Goal: Information Seeking & Learning: Learn about a topic

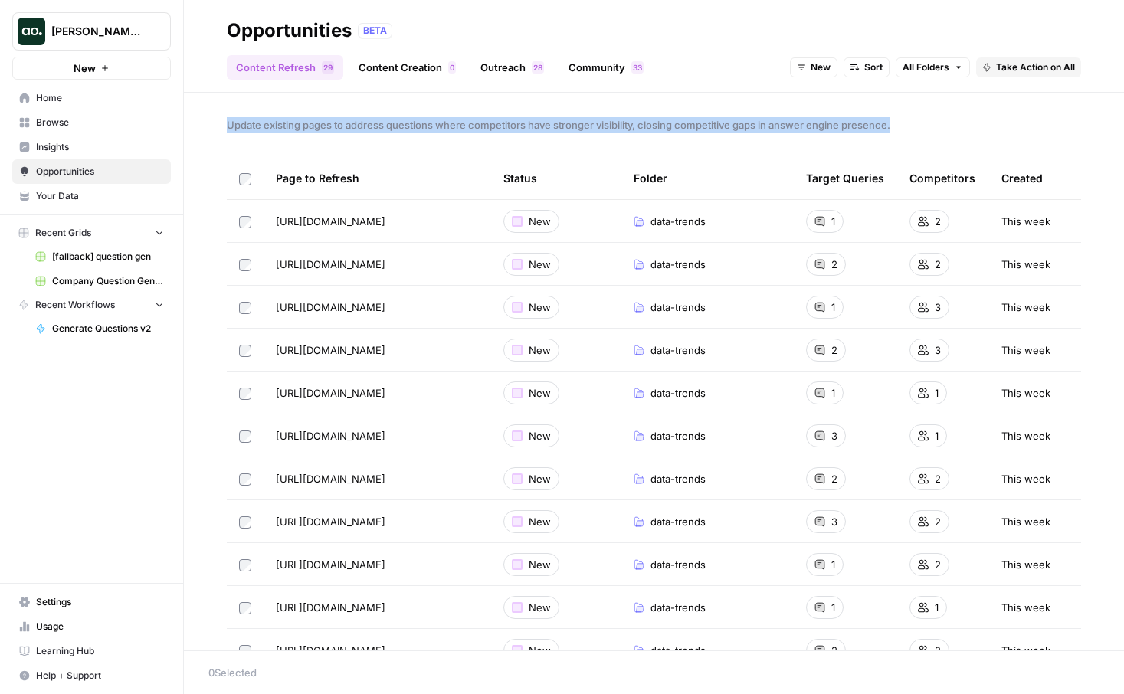
click at [824, 68] on span "New" at bounding box center [820, 68] width 20 height 14
click at [882, 67] on button "Sort" at bounding box center [866, 67] width 46 height 20
click at [919, 64] on span "All Folders" at bounding box center [925, 68] width 47 height 14
click at [739, 106] on div "Update existing pages to address questions where competitors have stronger visi…" at bounding box center [654, 372] width 940 height 558
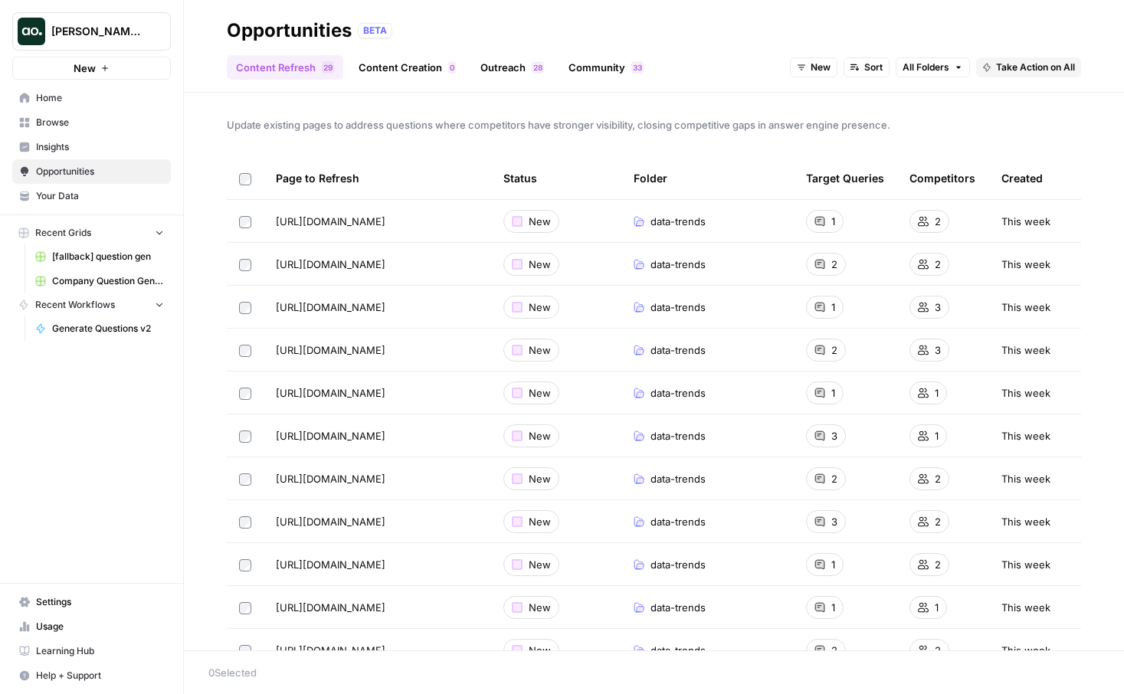
click at [496, 141] on div "Update existing pages to address questions where competitors have stronger visi…" at bounding box center [654, 372] width 940 height 558
click at [421, 72] on link "Content Creation 0" at bounding box center [407, 67] width 116 height 25
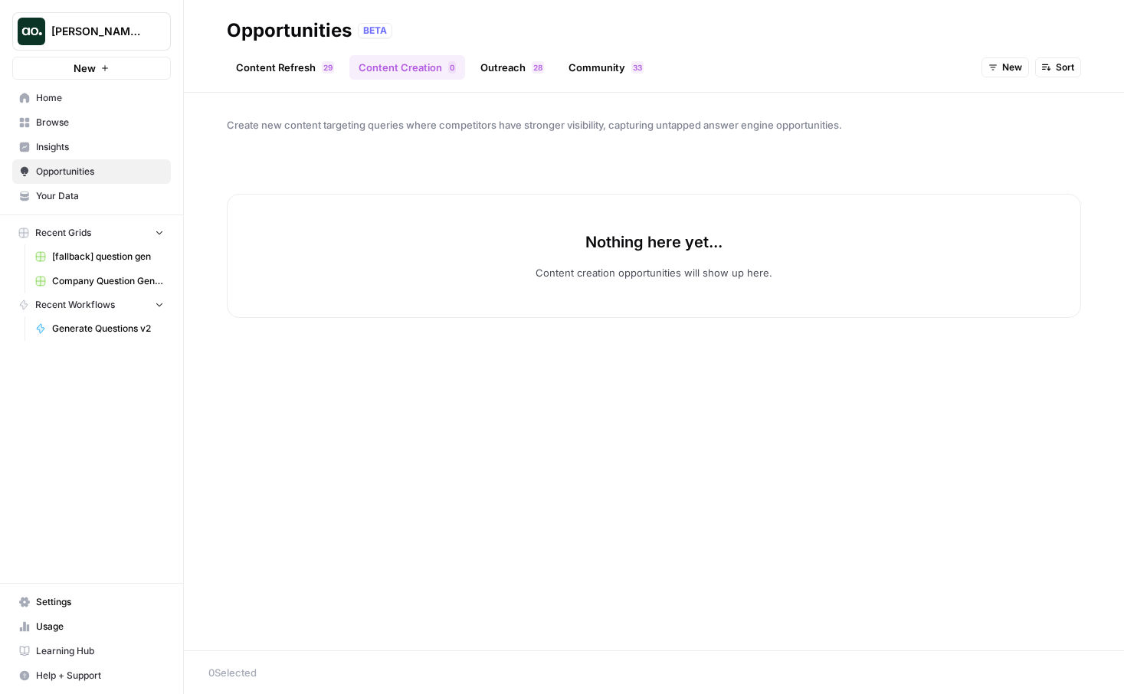
click at [523, 66] on link "Outreach 8 2" at bounding box center [512, 67] width 82 height 25
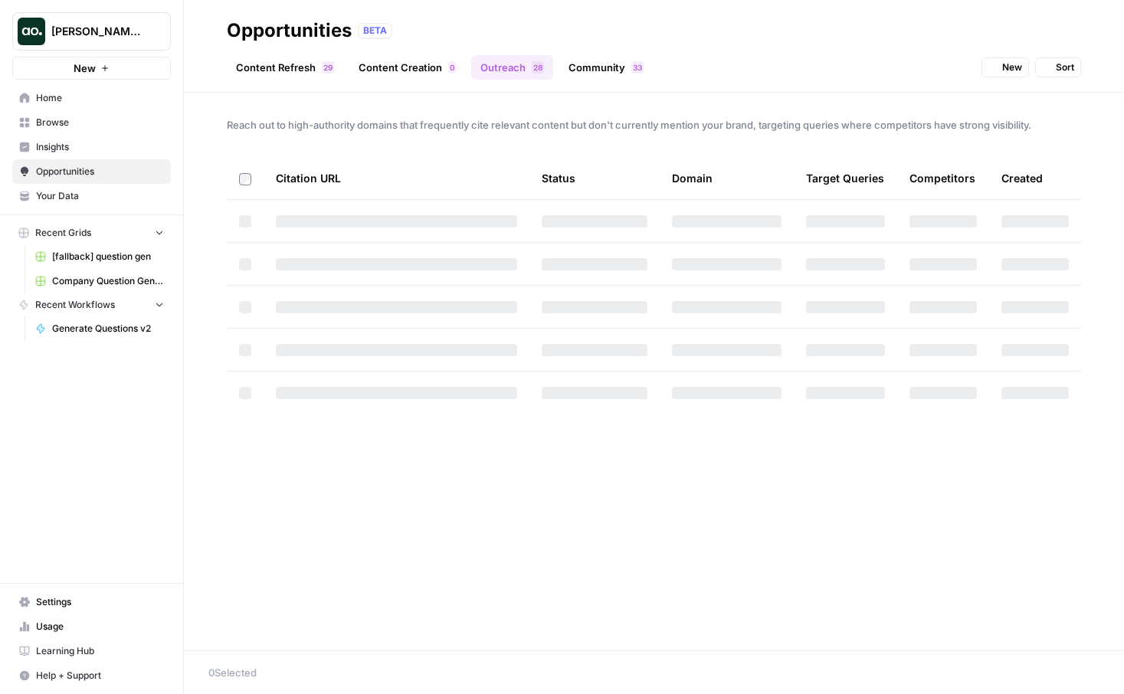
click at [614, 68] on link "Community 3 3" at bounding box center [605, 67] width 93 height 25
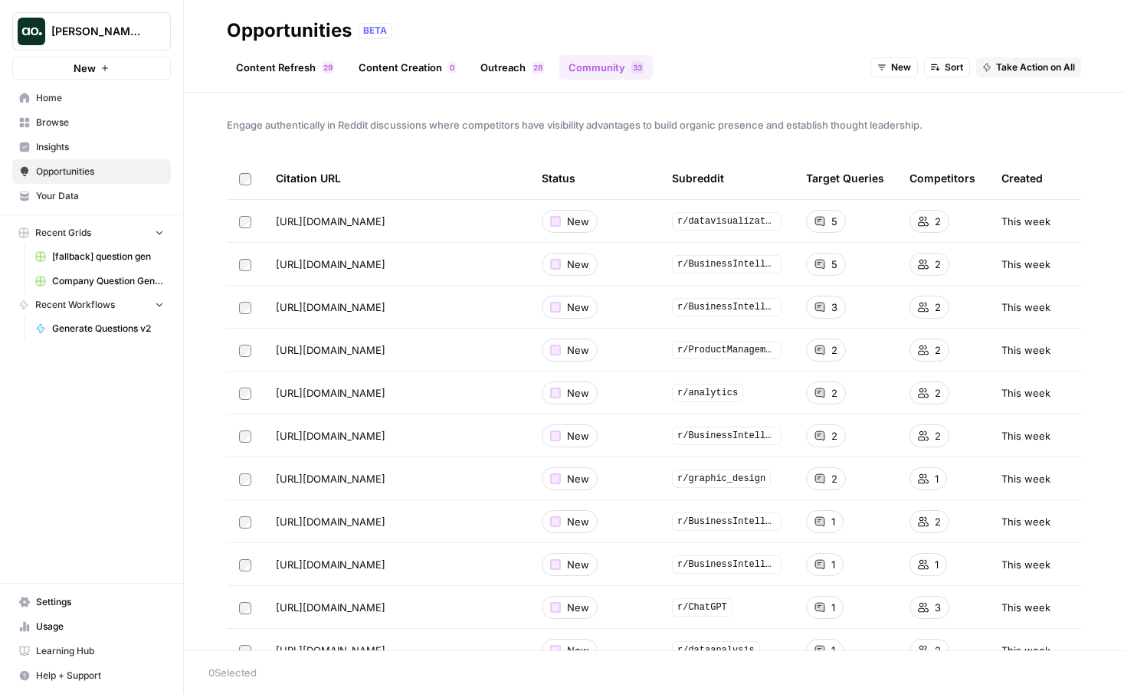
click at [300, 72] on link "Content Refresh 9 2" at bounding box center [285, 67] width 116 height 25
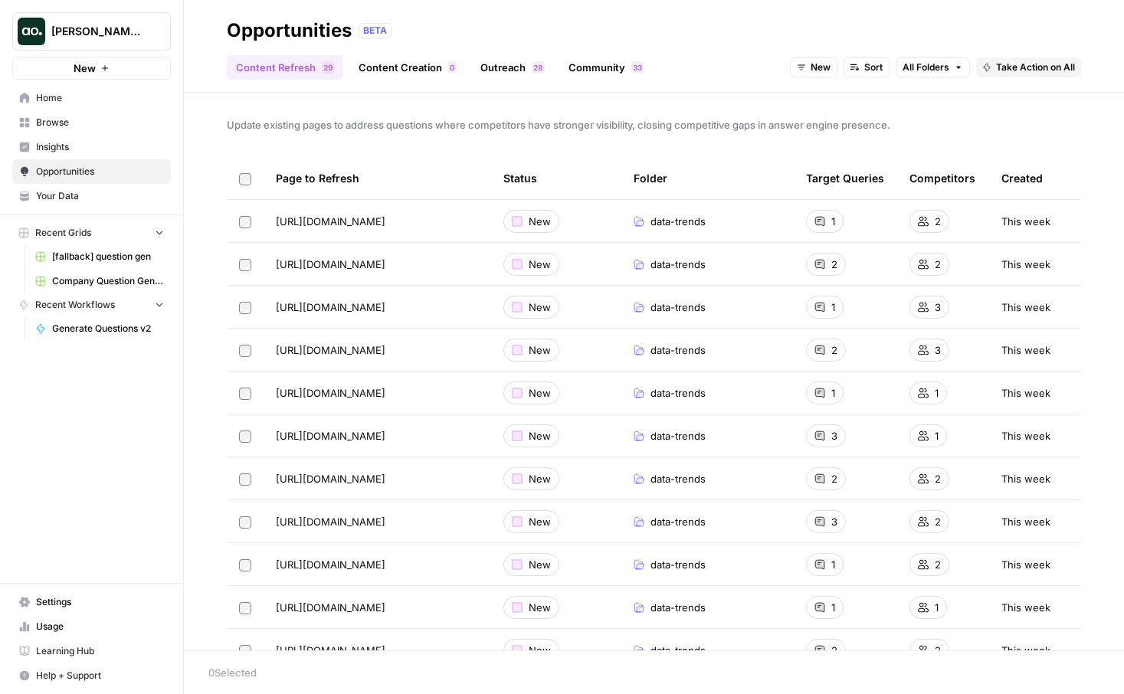
click at [101, 149] on span "Insights" at bounding box center [100, 147] width 128 height 14
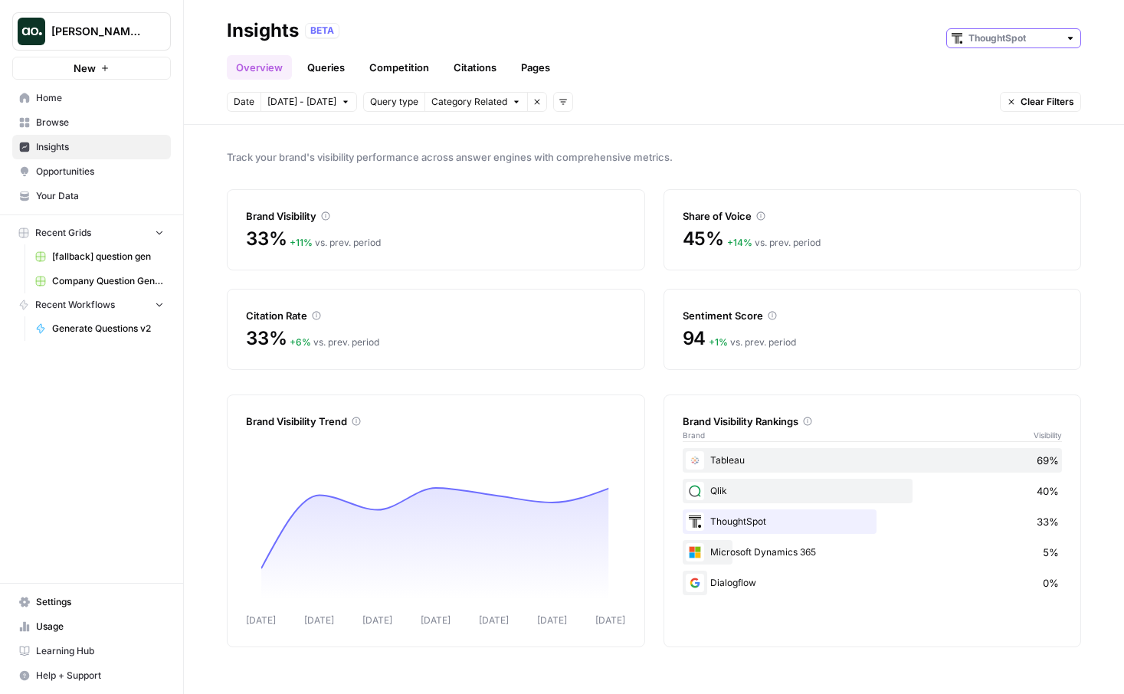
click at [997, 35] on input "text" at bounding box center [1013, 38] width 90 height 15
type input "ThoughtSpot"
click at [830, 66] on div "Overview Queries Competition Citations Pages" at bounding box center [654, 61] width 854 height 37
click at [736, 98] on div "Date [DATE] - [DATE] Query type Category Related Remove filter Add filters Clea…" at bounding box center [654, 102] width 854 height 20
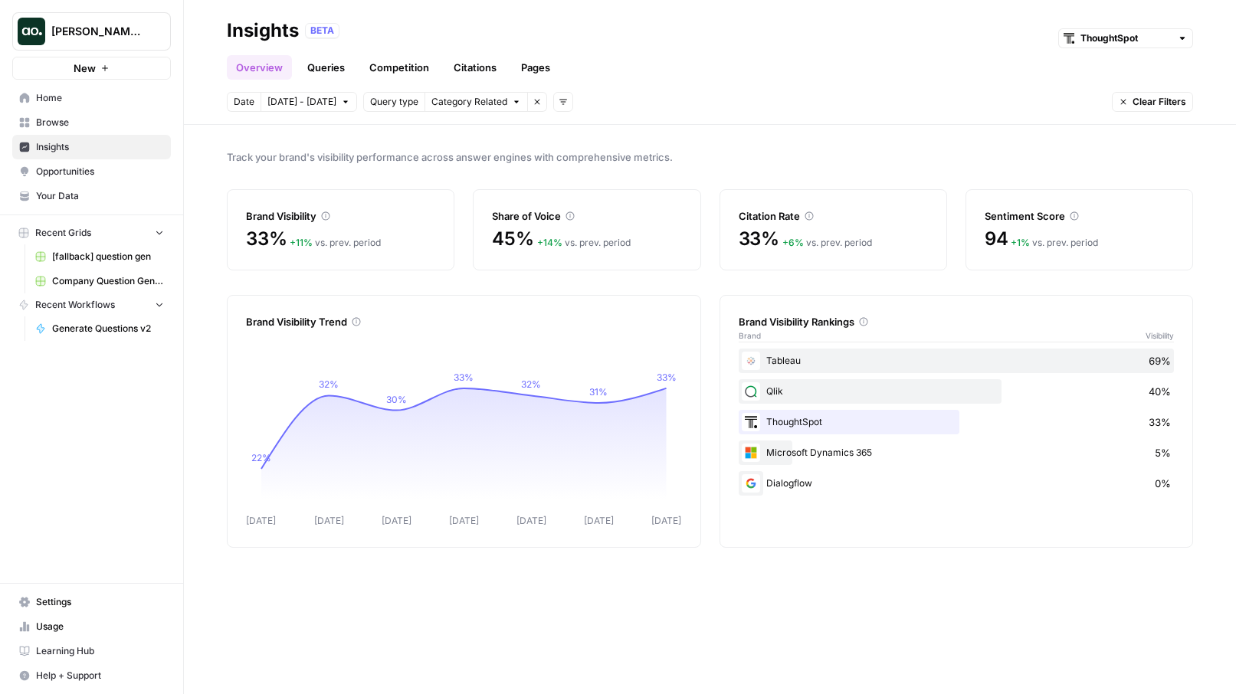
click at [476, 103] on span "Category Related" at bounding box center [469, 102] width 76 height 14
click at [532, 105] on icon "button" at bounding box center [536, 101] width 9 height 9
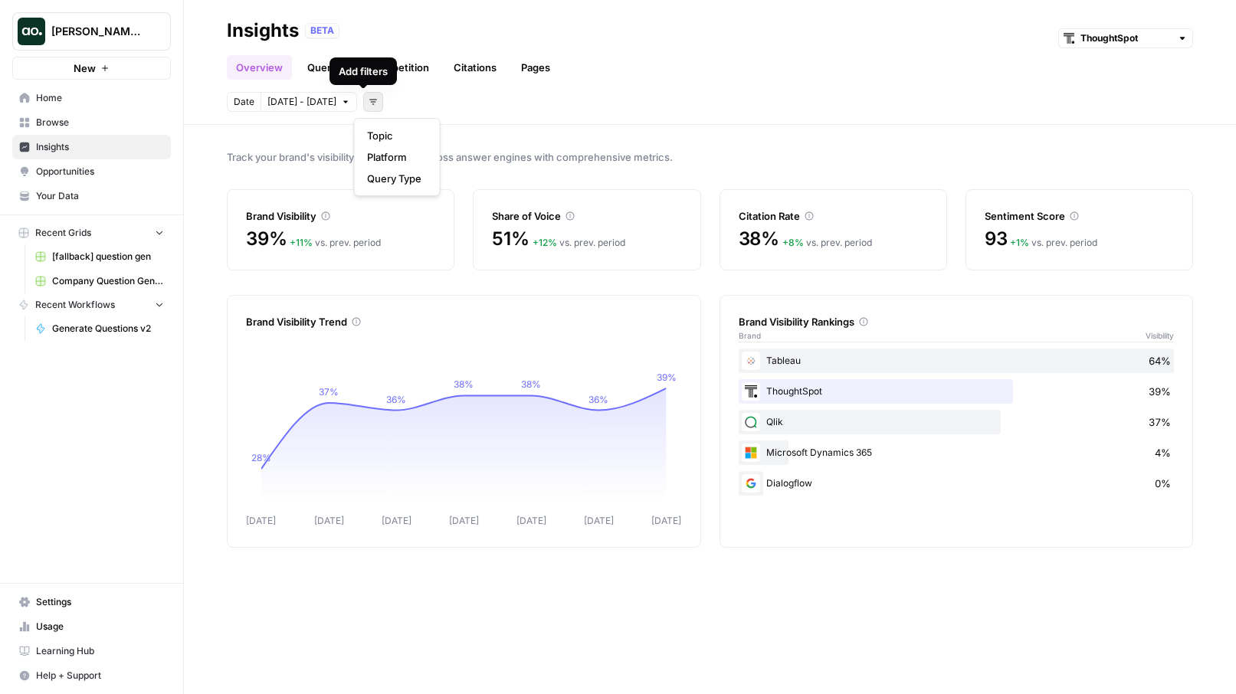
click at [368, 102] on icon "button" at bounding box center [372, 101] width 9 height 9
click at [380, 155] on span "Platform" at bounding box center [394, 156] width 54 height 15
click at [431, 104] on span "Select platform" at bounding box center [454, 102] width 67 height 14
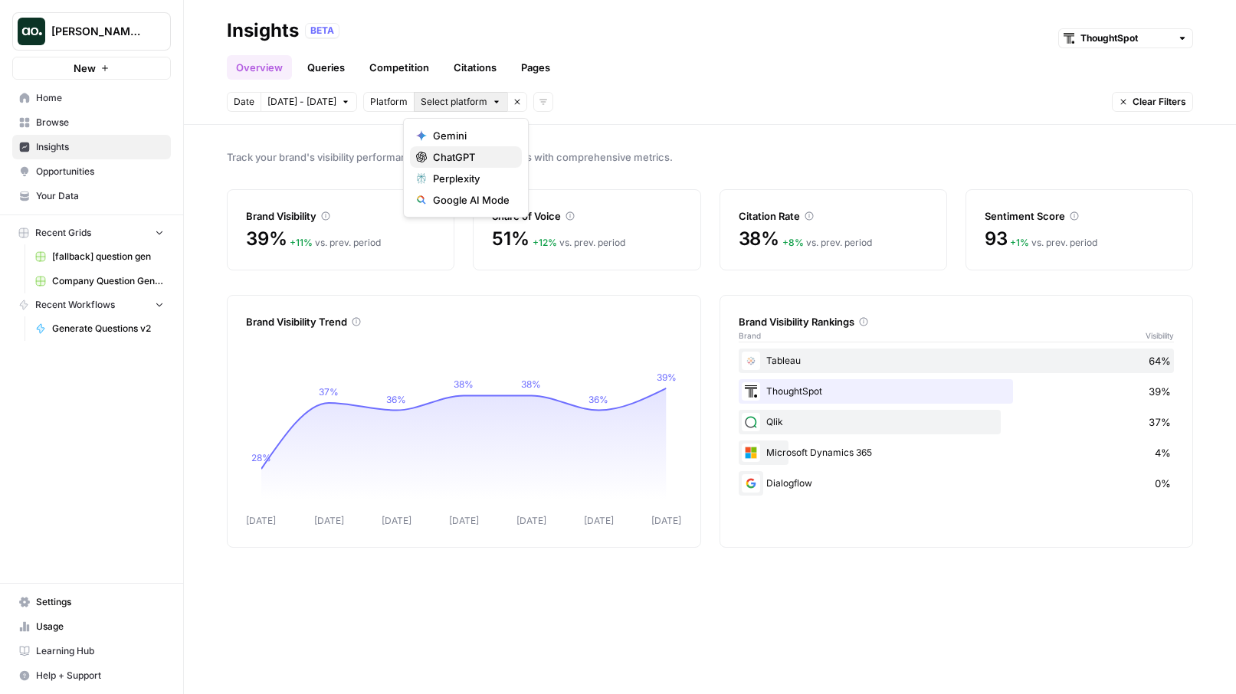
click at [443, 152] on span "ChatGPT" at bounding box center [471, 156] width 77 height 15
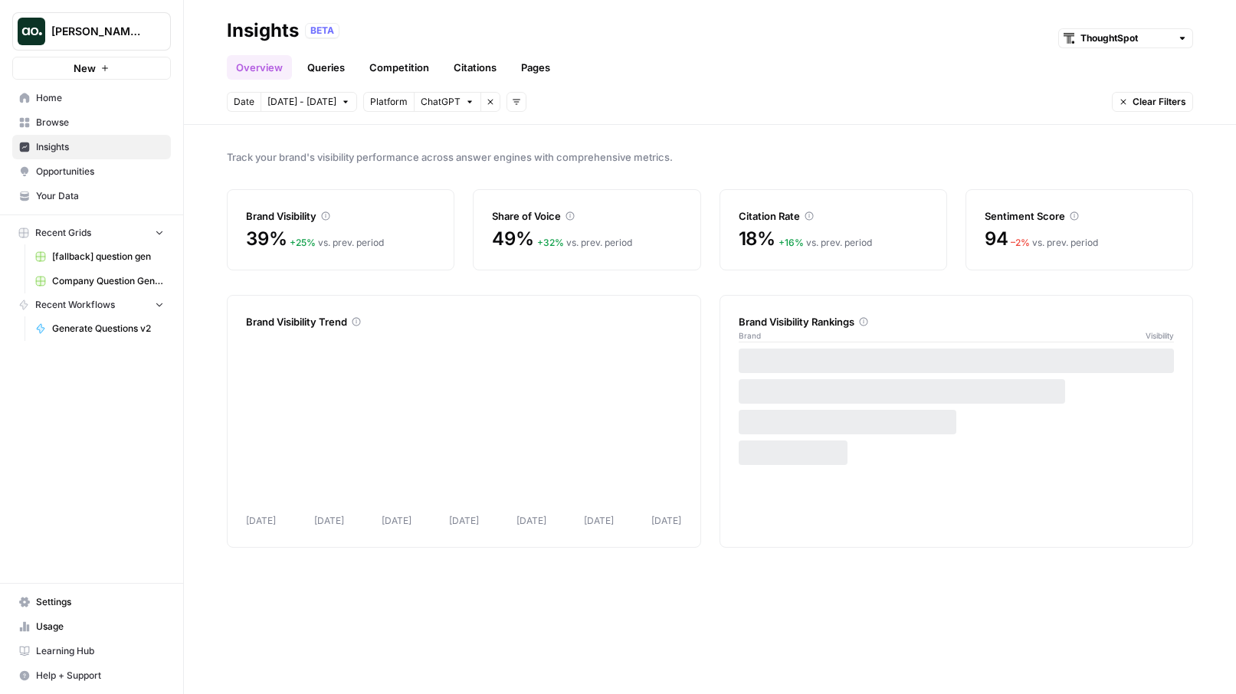
click at [671, 98] on div "Date [DATE] - [DATE] Platform ChatGPT Remove filter Add filters Clear Filters" at bounding box center [710, 102] width 966 height 20
